Goal: Find contact information: Find contact information

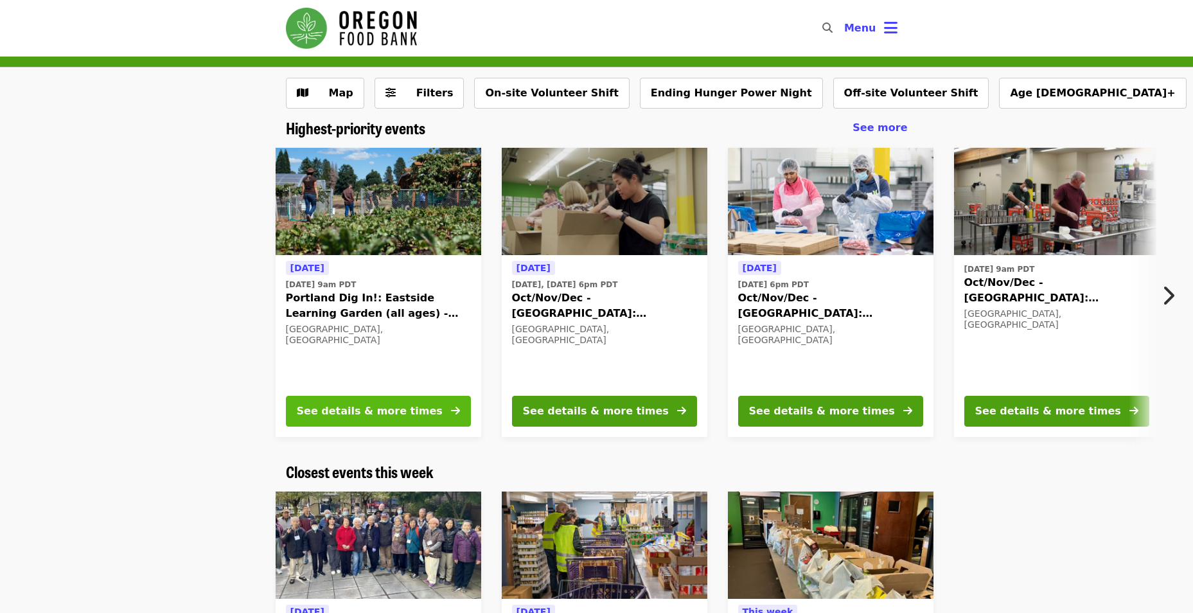
click at [368, 411] on div "See details & more times" at bounding box center [370, 411] width 146 height 15
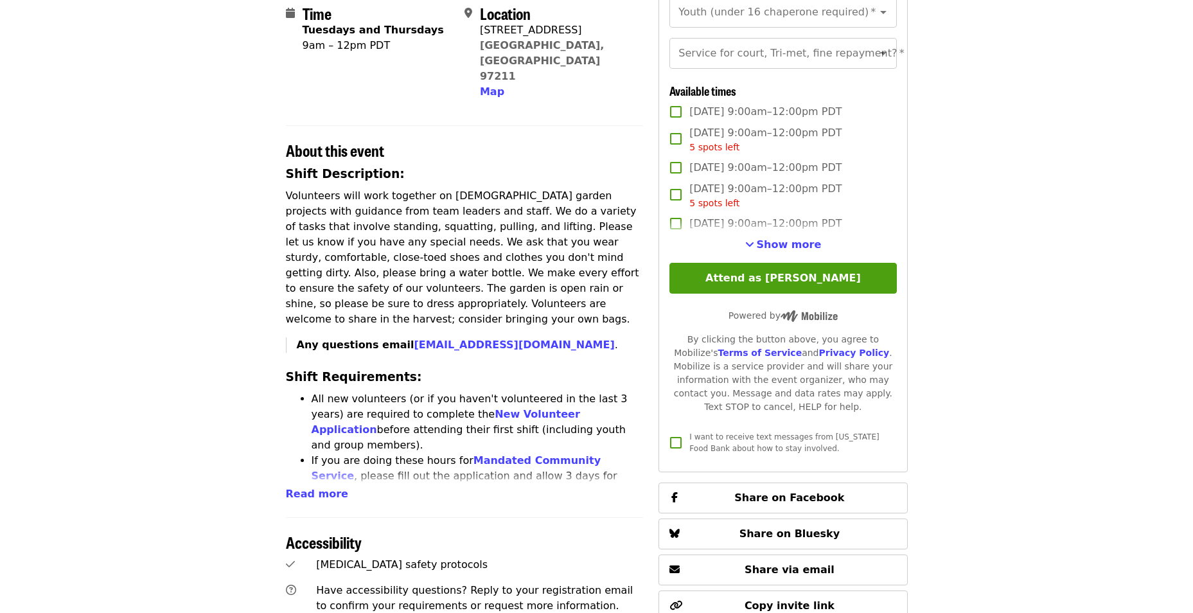
scroll to position [386, 0]
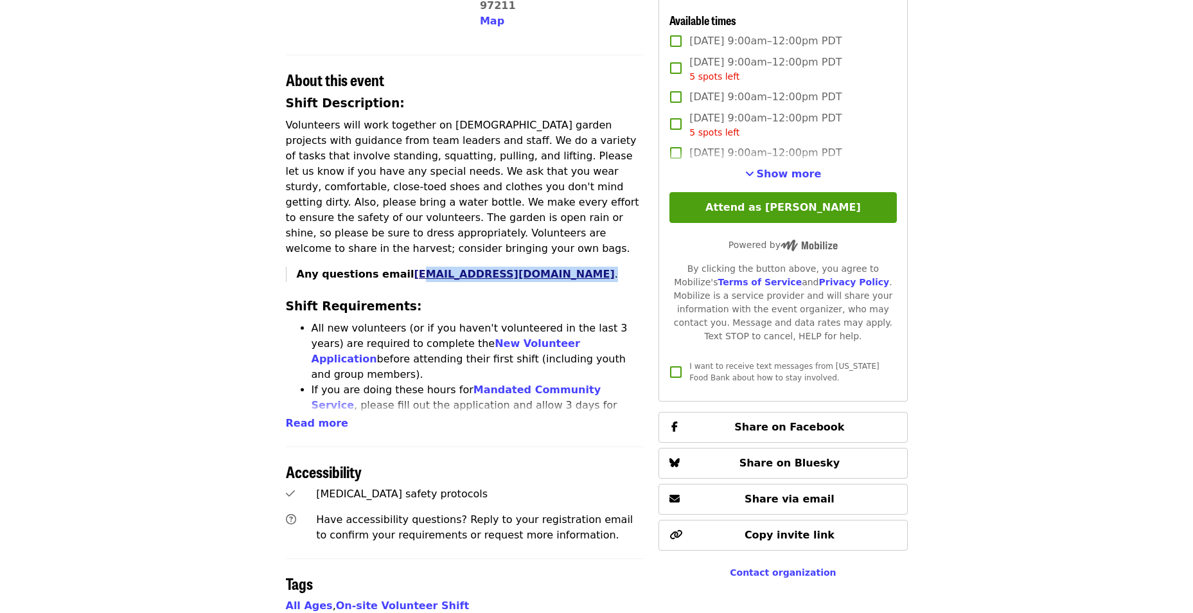
drag, startPoint x: 547, startPoint y: 230, endPoint x: 406, endPoint y: 227, distance: 140.8
click at [406, 267] on p "Any questions email [EMAIL_ADDRESS][DOMAIN_NAME] ." at bounding box center [470, 274] width 347 height 15
drag, startPoint x: 406, startPoint y: 227, endPoint x: 580, endPoint y: 228, distance: 174.2
click at [599, 267] on p "Any questions email [EMAIL_ADDRESS][DOMAIN_NAME] ." at bounding box center [470, 274] width 347 height 15
drag, startPoint x: 537, startPoint y: 229, endPoint x: 398, endPoint y: 224, distance: 138.9
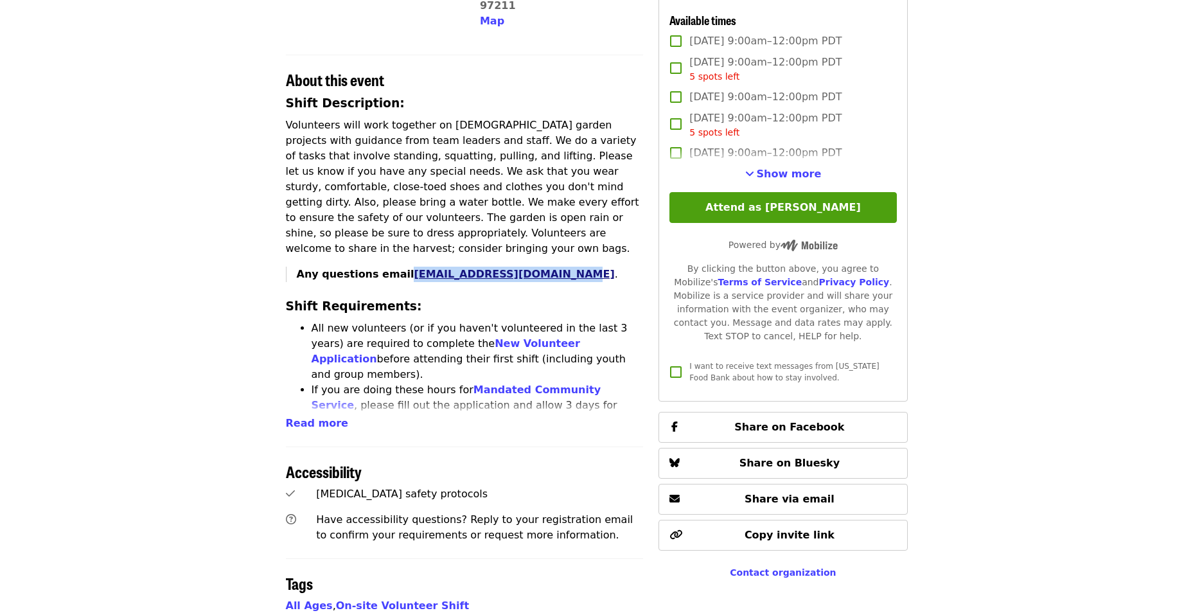
click at [398, 267] on p "Any questions email [EMAIL_ADDRESS][DOMAIN_NAME] ." at bounding box center [470, 274] width 347 height 15
drag, startPoint x: 398, startPoint y: 224, endPoint x: 442, endPoint y: 231, distance: 43.7
copy link "[EMAIL_ADDRESS][DOMAIN_NAME]"
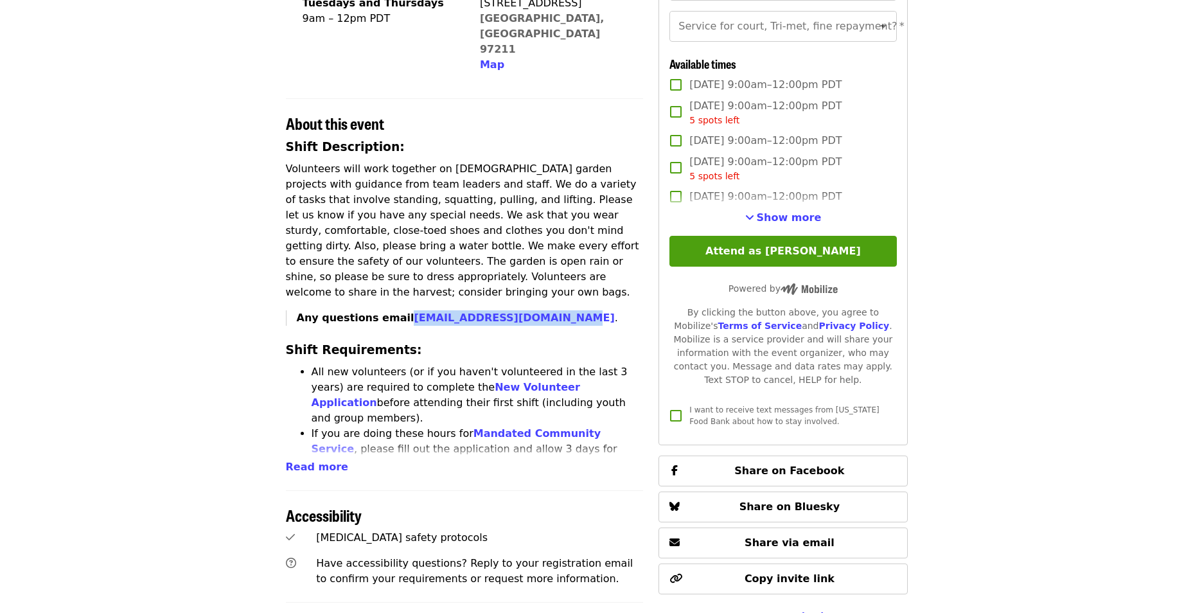
scroll to position [321, 0]
